Goal: Find specific page/section: Find specific page/section

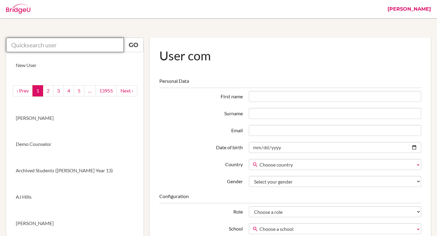
click at [54, 41] on input "text" at bounding box center [65, 45] width 118 height 15
paste input "rayalimam@gmail.com"
type input "rayalimam@gmail.com"
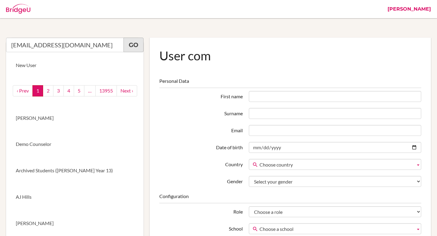
click at [133, 51] on link "Go" at bounding box center [134, 45] width 20 height 15
click at [90, 49] on input "rayalimam@gmail.com" at bounding box center [65, 45] width 118 height 15
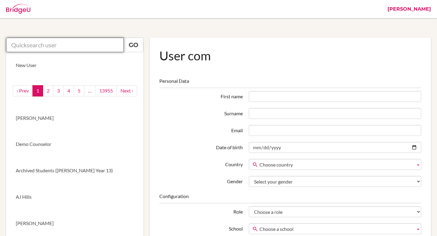
paste input "Raya Al Imam"
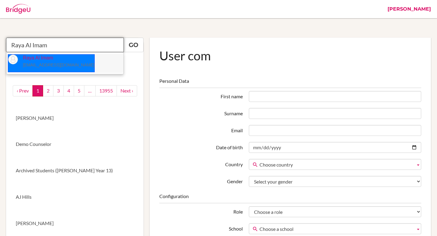
click at [65, 62] on li "Raya Al Imam raya.alimam@ris.ae" at bounding box center [64, 63] width 117 height 19
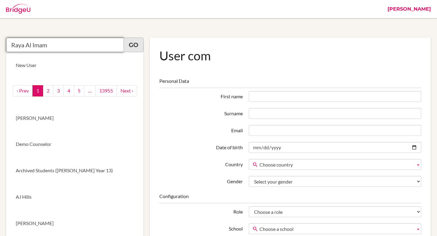
type input "Raya Al Imam"
click at [138, 44] on link "Go" at bounding box center [134, 45] width 20 height 15
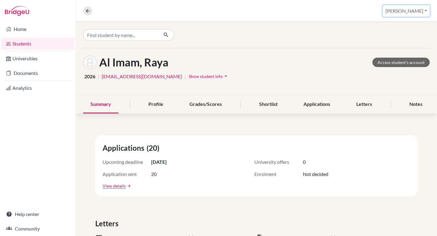
click at [416, 12] on button "[PERSON_NAME]" at bounding box center [406, 11] width 47 height 12
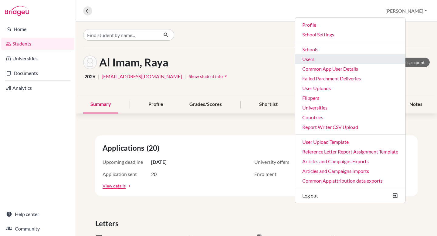
click at [358, 60] on link "Users" at bounding box center [350, 59] width 111 height 10
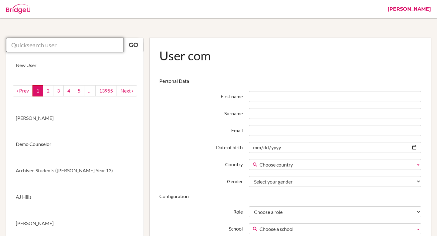
click at [50, 45] on input "text" at bounding box center [65, 45] width 118 height 15
paste input "Julie Baldry"
click at [50, 45] on input "Julie Baldry" at bounding box center [65, 45] width 118 height 15
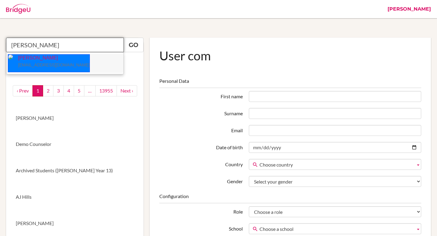
click at [43, 71] on link "Julie Ann Baldry jbaldry@aislusaka.org" at bounding box center [49, 63] width 82 height 18
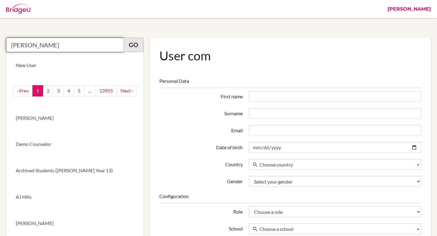
type input "Julie Ann Baldry"
click at [135, 48] on link "Go" at bounding box center [134, 45] width 20 height 15
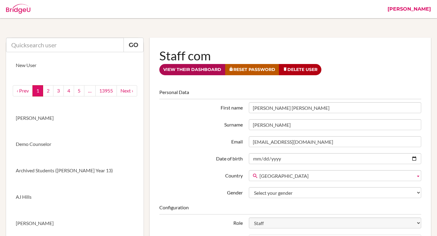
click at [201, 74] on link "View their dashboard" at bounding box center [192, 69] width 66 height 11
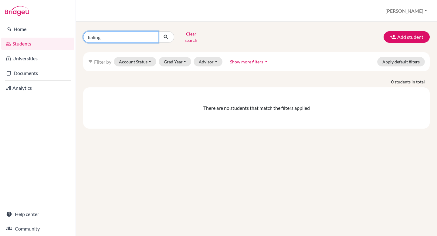
click at [120, 32] on input "Jialing" at bounding box center [120, 37] width 75 height 12
type input "aditya"
click button "submit" at bounding box center [166, 37] width 16 height 12
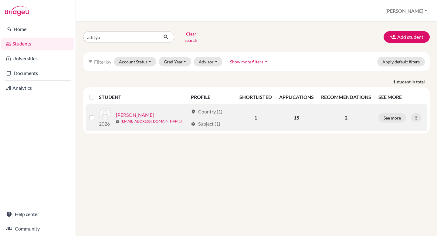
click at [144, 111] on link "[PERSON_NAME]" at bounding box center [135, 114] width 38 height 7
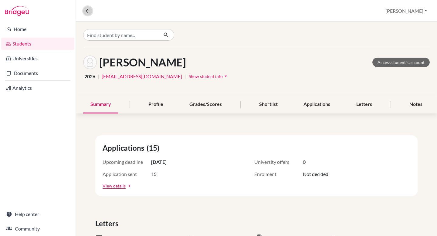
click at [85, 7] on button at bounding box center [87, 10] width 9 height 9
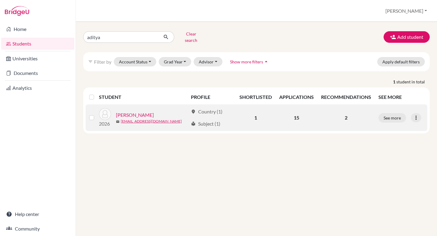
click at [143, 111] on link "[PERSON_NAME]" at bounding box center [135, 114] width 38 height 7
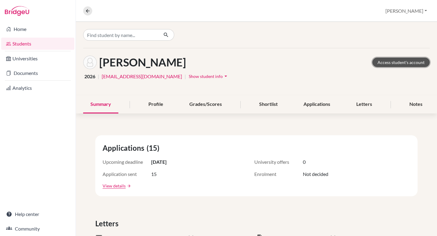
click at [395, 63] on link "Access student's account" at bounding box center [401, 62] width 57 height 9
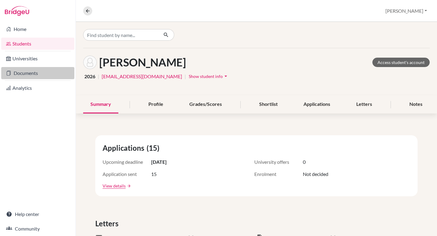
click at [35, 71] on link "Documents" at bounding box center [37, 73] width 73 height 12
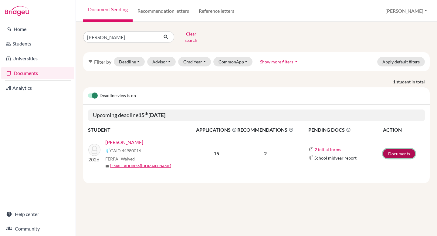
click at [392, 150] on link "Documents" at bounding box center [399, 153] width 32 height 9
